Goal: Task Accomplishment & Management: Use online tool/utility

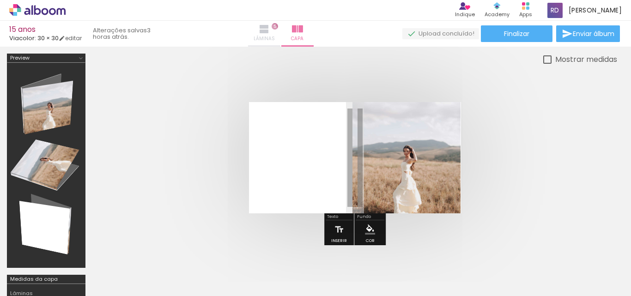
click at [275, 36] on span "Lâminas" at bounding box center [264, 39] width 21 height 8
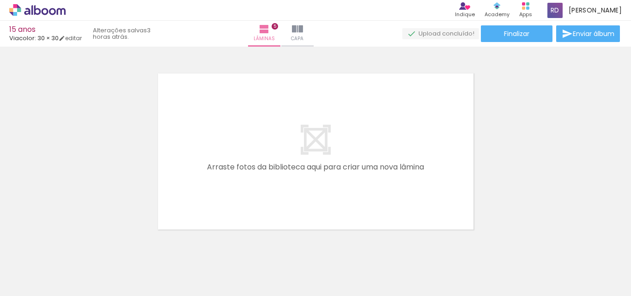
scroll to position [926, 0]
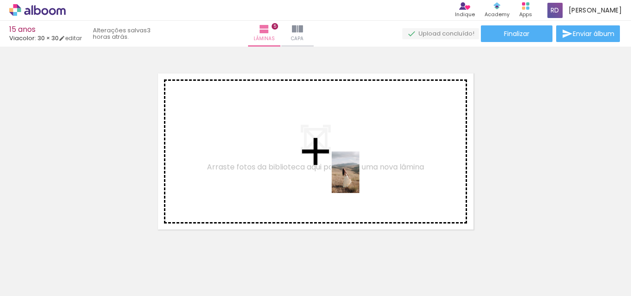
drag, startPoint x: 451, startPoint y: 272, endPoint x: 359, endPoint y: 179, distance: 131.0
click at [359, 179] on quentale-workspace at bounding box center [315, 148] width 631 height 296
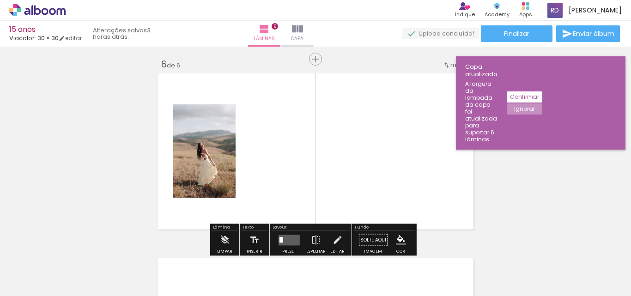
scroll to position [936, 0]
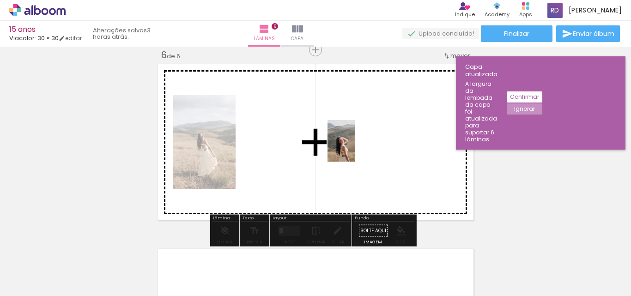
drag, startPoint x: 251, startPoint y: 272, endPoint x: 355, endPoint y: 147, distance: 163.3
click at [355, 147] on quentale-workspace at bounding box center [315, 148] width 631 height 296
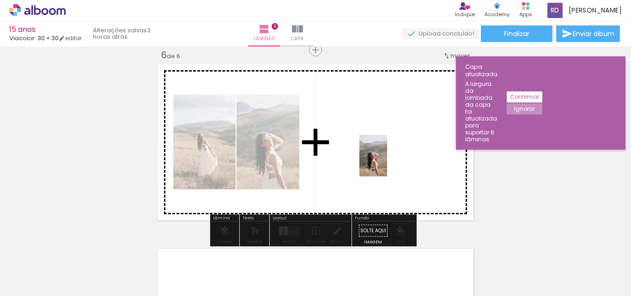
drag, startPoint x: 209, startPoint y: 259, endPoint x: 387, endPoint y: 163, distance: 202.1
click at [387, 163] on quentale-workspace at bounding box center [315, 148] width 631 height 296
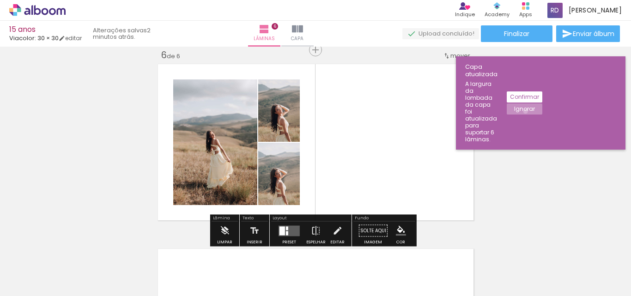
click at [0, 0] on slot "Ignorar" at bounding box center [0, 0] width 0 height 0
